Goal: Find specific page/section: Find specific page/section

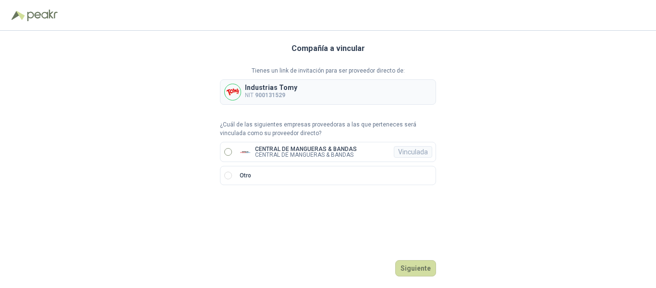
click at [228, 147] on label "CENTRAL DE MANGUERAS & BANDAS CENTRAL DE MANGUERAS & BANDAS Vinculada" at bounding box center [328, 152] width 216 height 20
click at [426, 265] on button "Ingresar" at bounding box center [417, 268] width 38 height 16
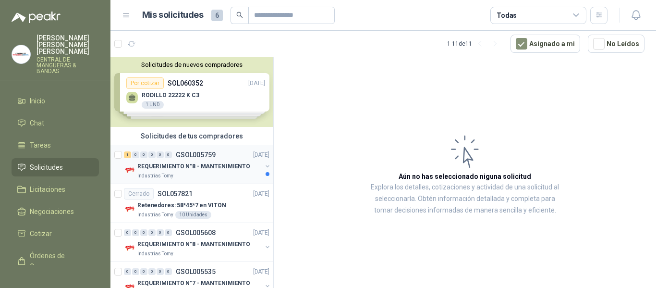
click at [205, 153] on p "GSOL005759" at bounding box center [196, 154] width 40 height 7
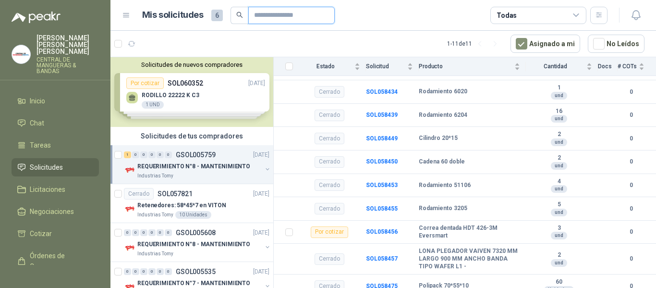
click at [263, 12] on input "text" at bounding box center [287, 15] width 67 height 16
type input "*****"
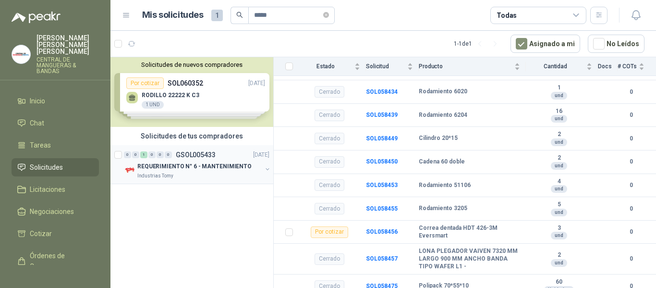
click at [212, 153] on p "GSOL005433" at bounding box center [196, 154] width 40 height 7
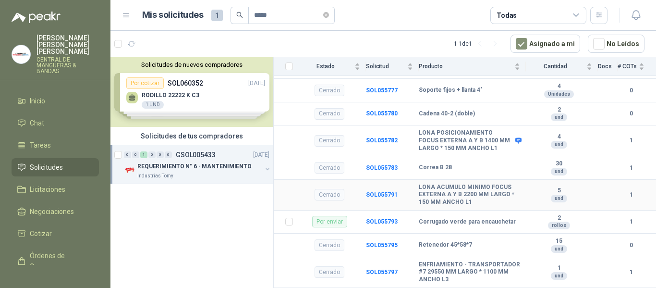
scroll to position [926, 0]
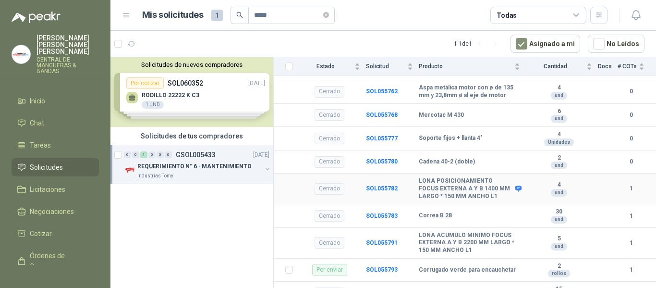
click at [515, 194] on td "LONA POSICIONAMIENTO FOCUS EXTERNA A Y B 1400 MM LARGO * 150 MM ANCHO L1" at bounding box center [472, 188] width 107 height 31
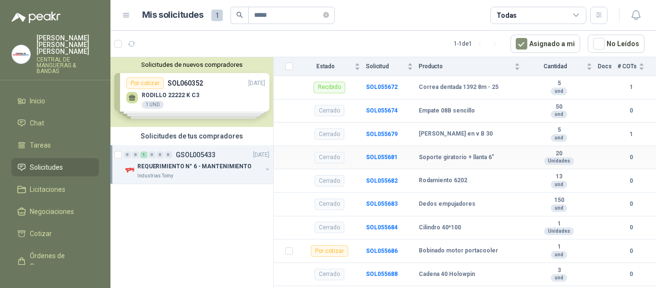
scroll to position [0, 0]
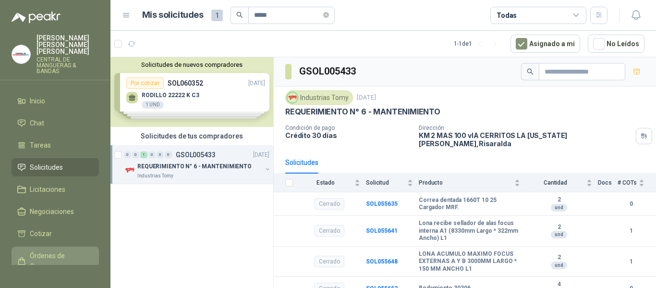
click at [59, 251] on span "Órdenes de Compra" at bounding box center [60, 260] width 60 height 21
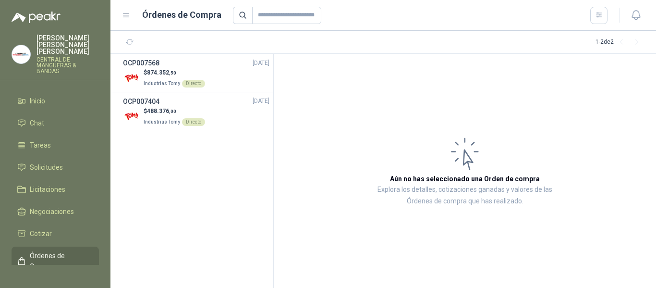
click at [46, 250] on span "Órdenes de Compra" at bounding box center [60, 260] width 60 height 21
click at [45, 162] on span "Solicitudes" at bounding box center [46, 167] width 33 height 11
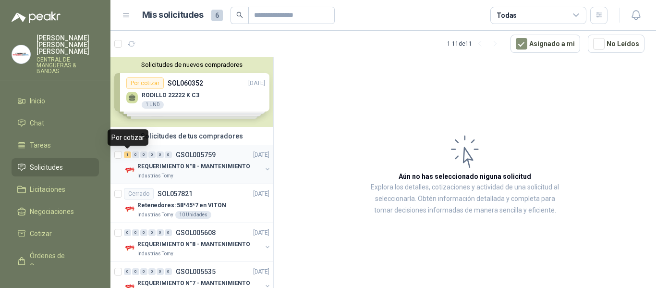
click at [129, 154] on div "1" at bounding box center [127, 154] width 7 height 7
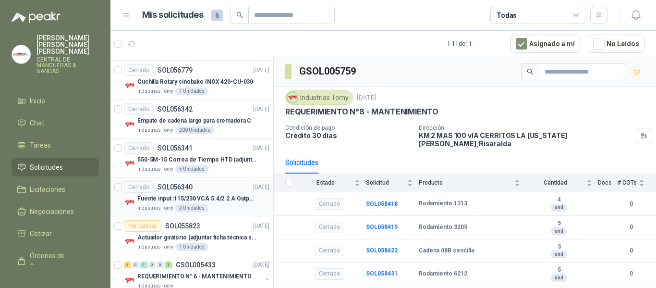
scroll to position [288, 0]
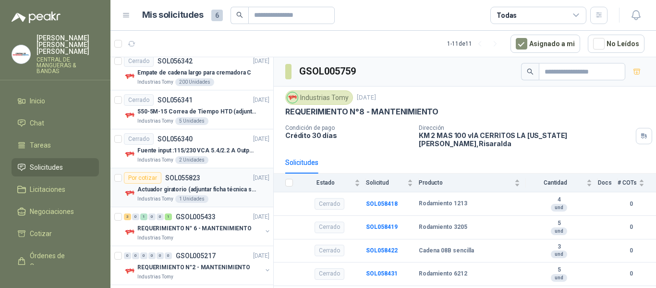
click at [180, 175] on p "SOL055823" at bounding box center [182, 177] width 35 height 7
